Goal: Task Accomplishment & Management: Manage account settings

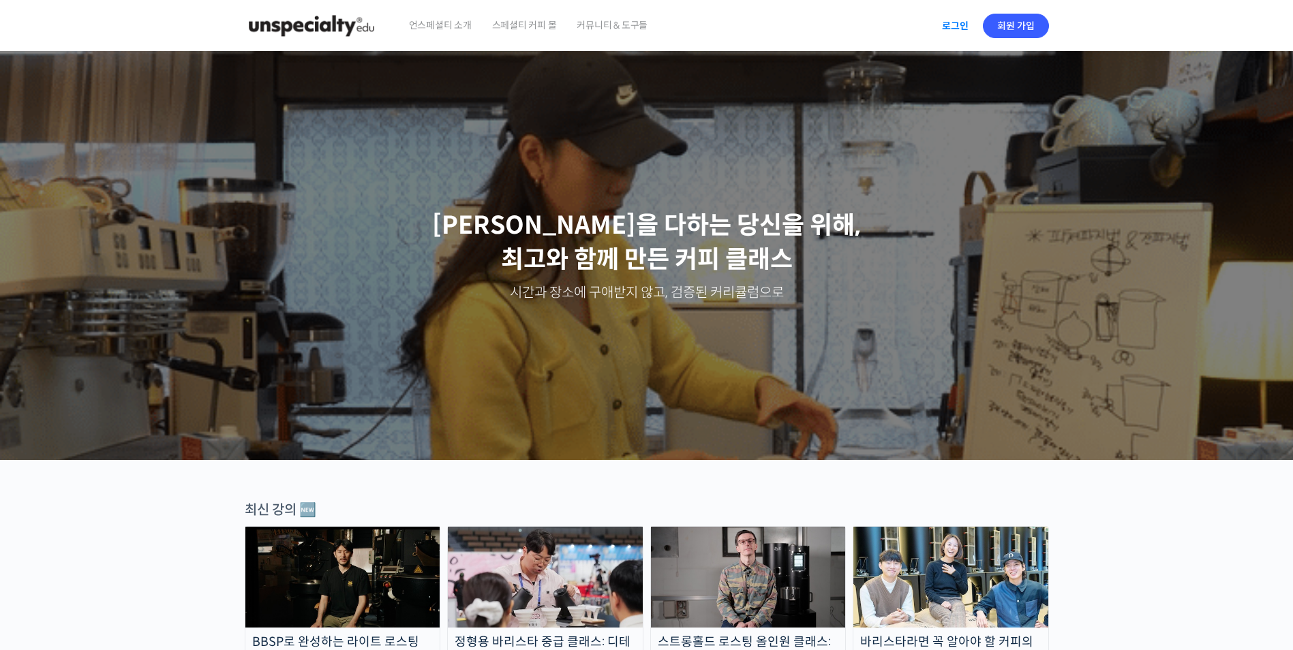
click at [957, 28] on link "로그인" at bounding box center [955, 25] width 43 height 31
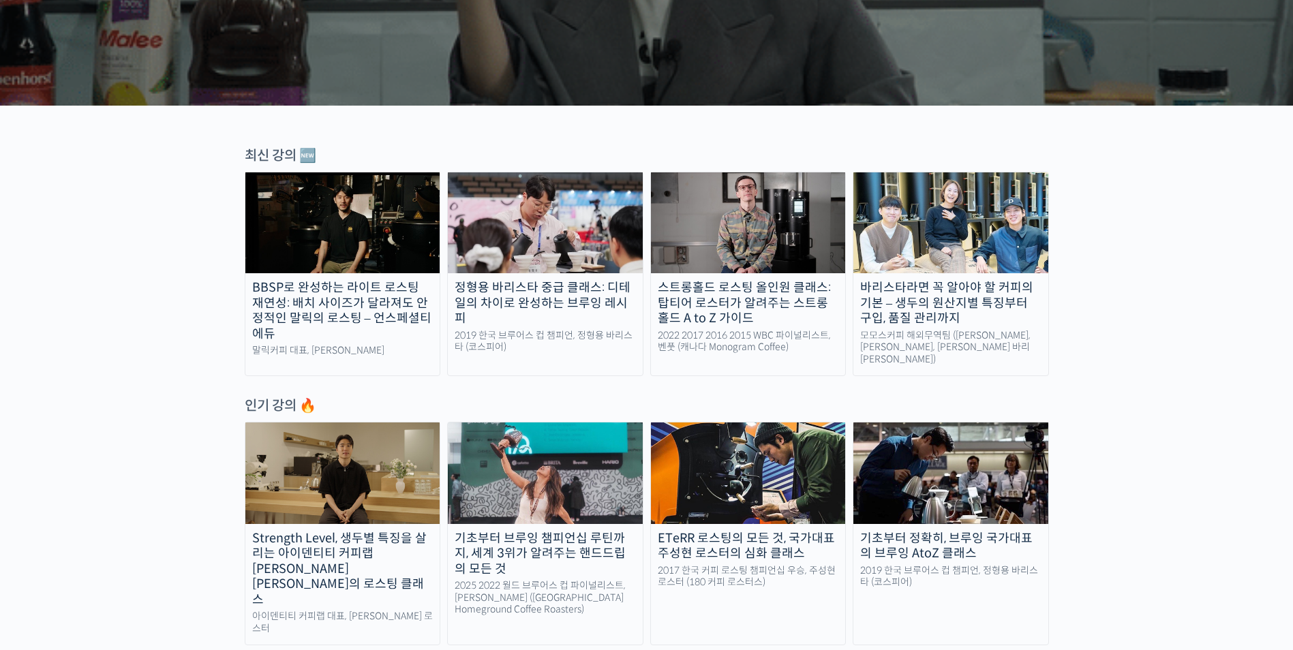
scroll to position [477, 0]
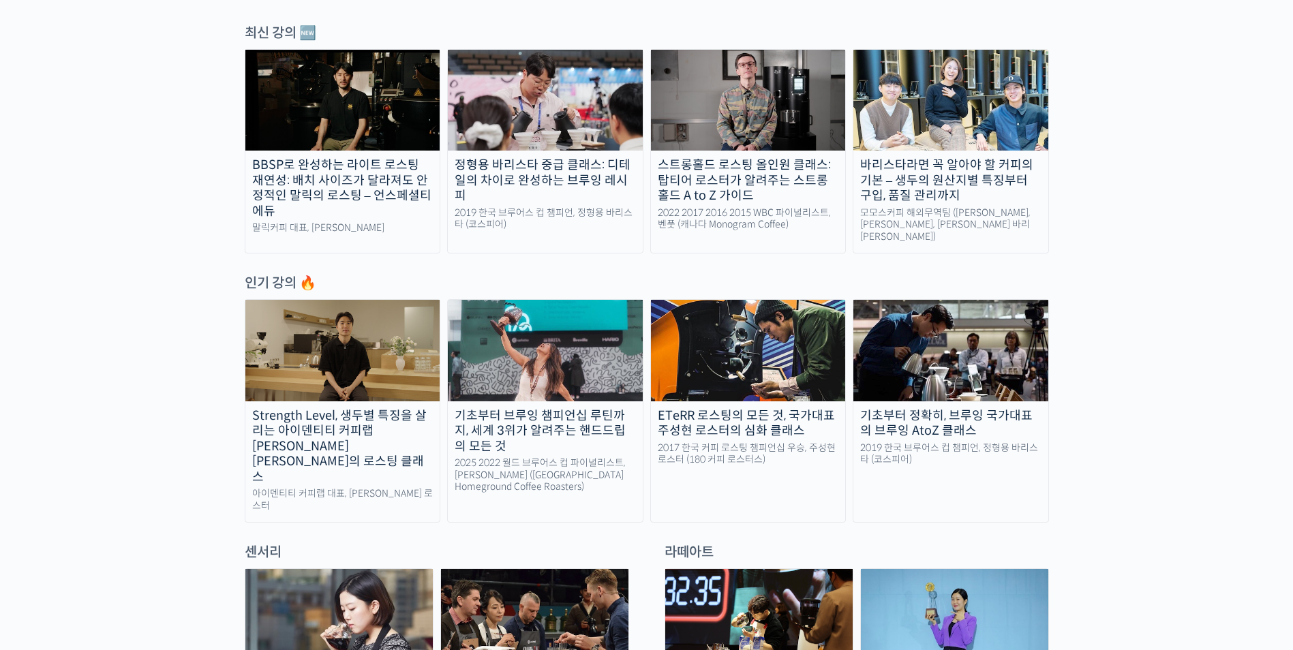
click at [344, 339] on img at bounding box center [342, 350] width 195 height 101
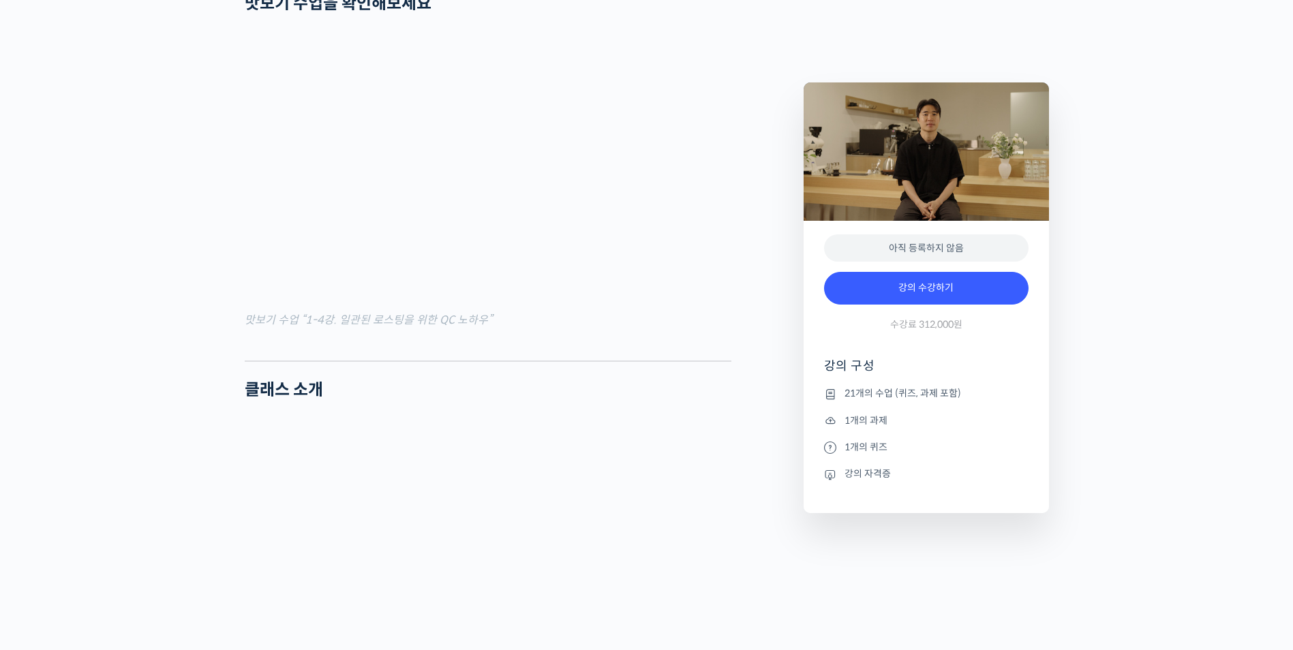
scroll to position [1567, 0]
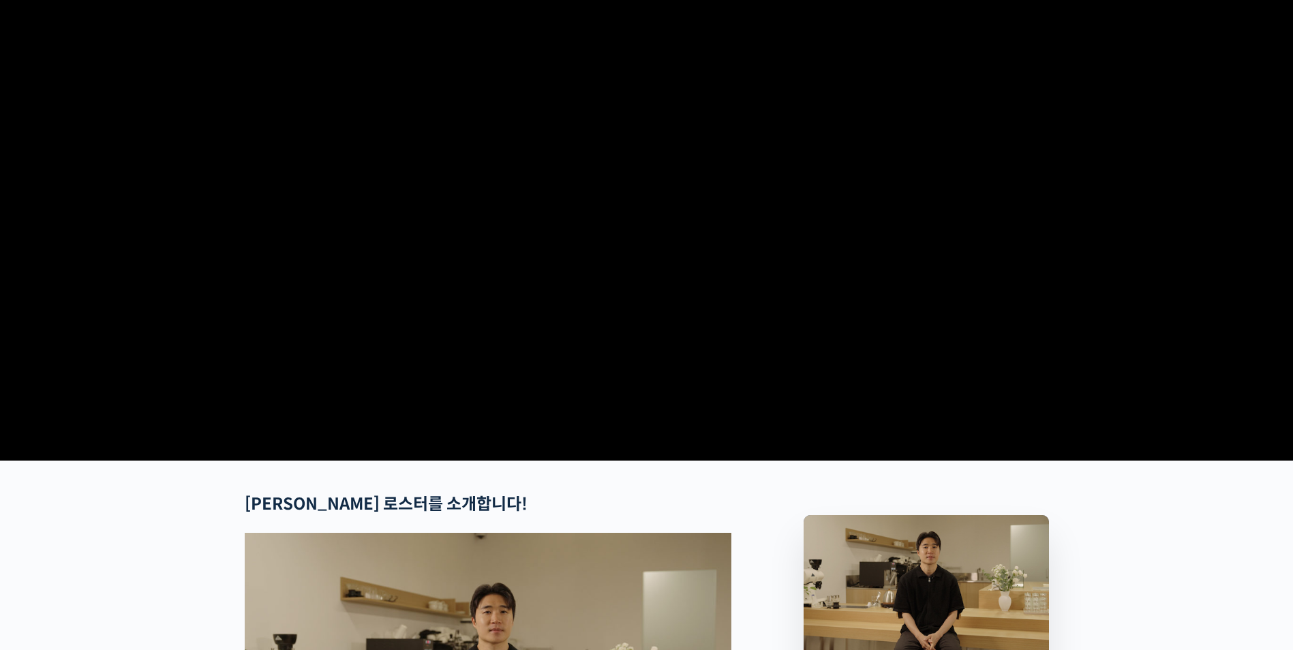
scroll to position [0, 0]
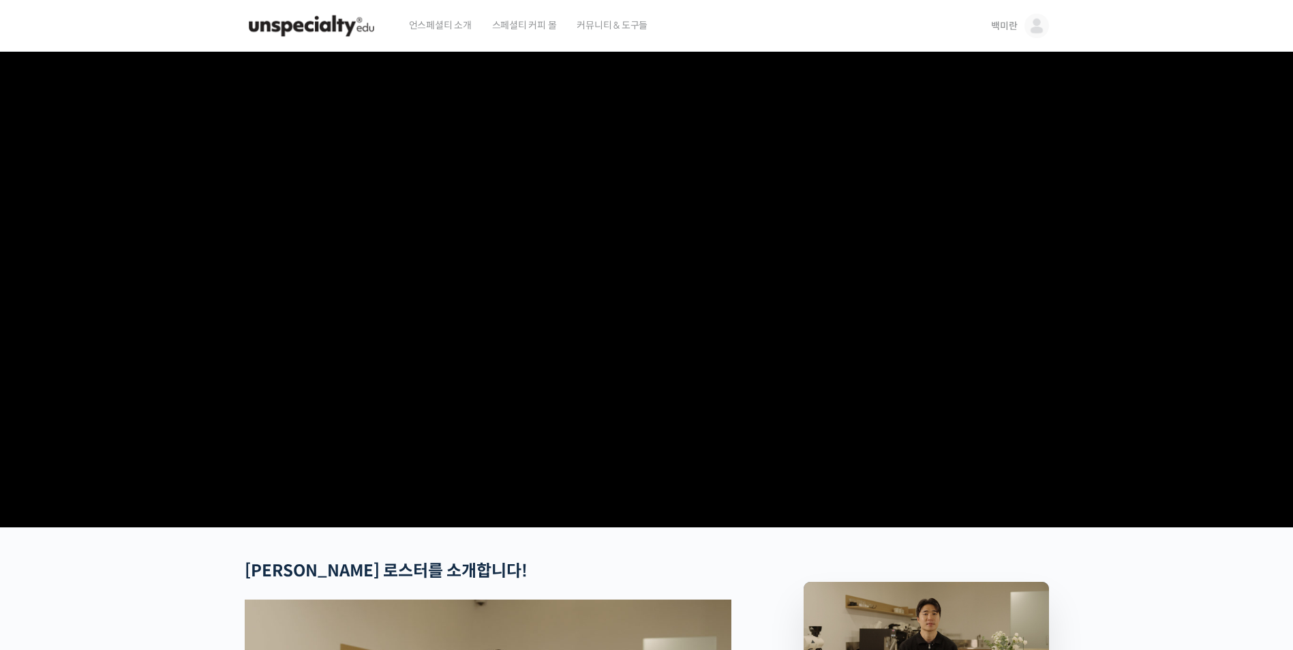
click at [1011, 22] on span "백미란" at bounding box center [1004, 26] width 26 height 12
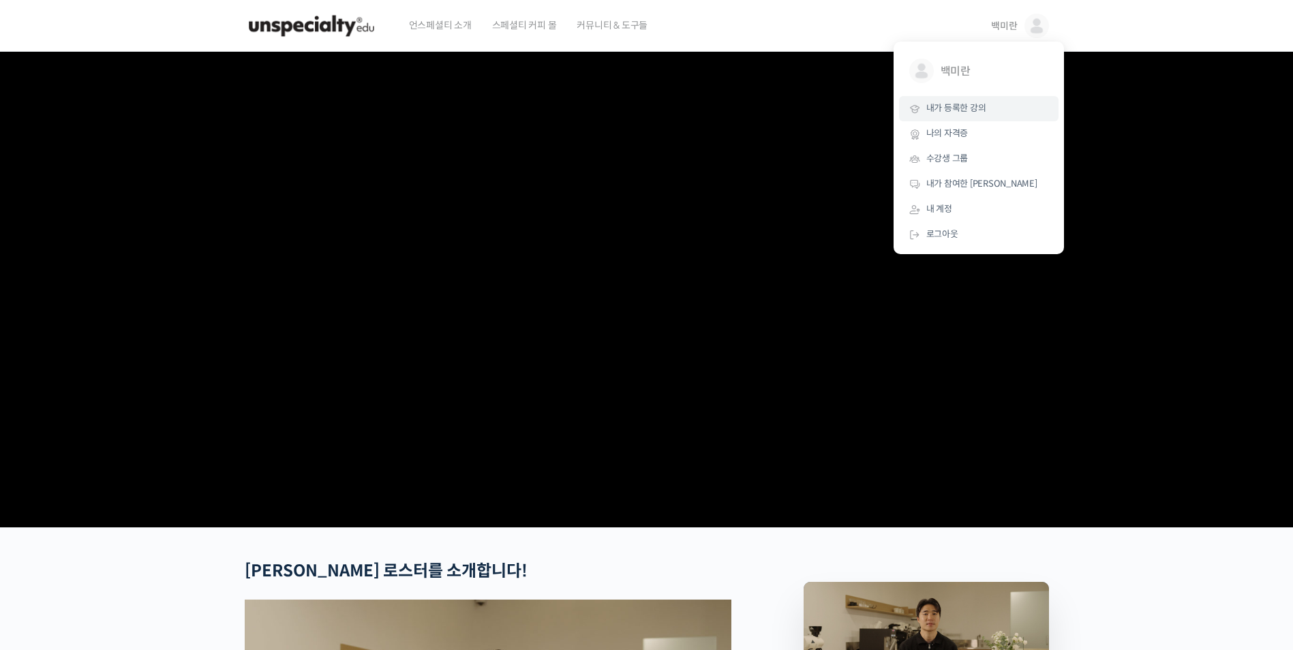
click at [964, 112] on span "내가 등록한 강의" at bounding box center [956, 108] width 60 height 12
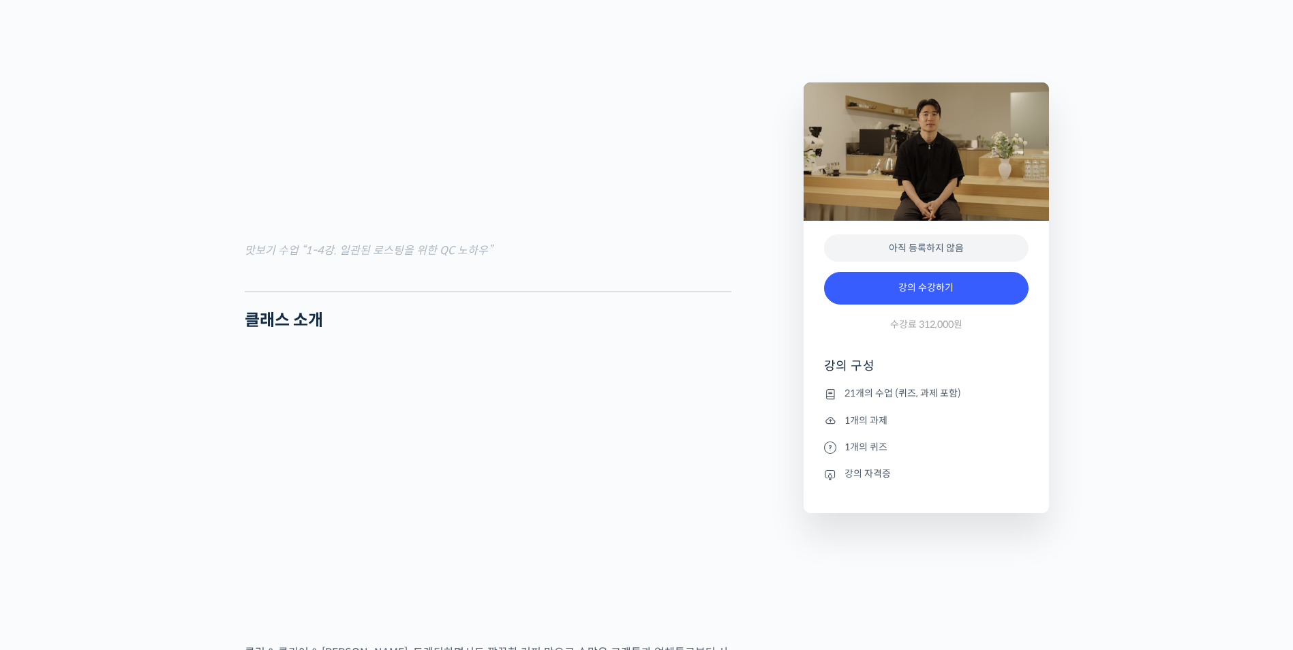
scroll to position [1908, 0]
